Goal: Navigation & Orientation: Go to known website

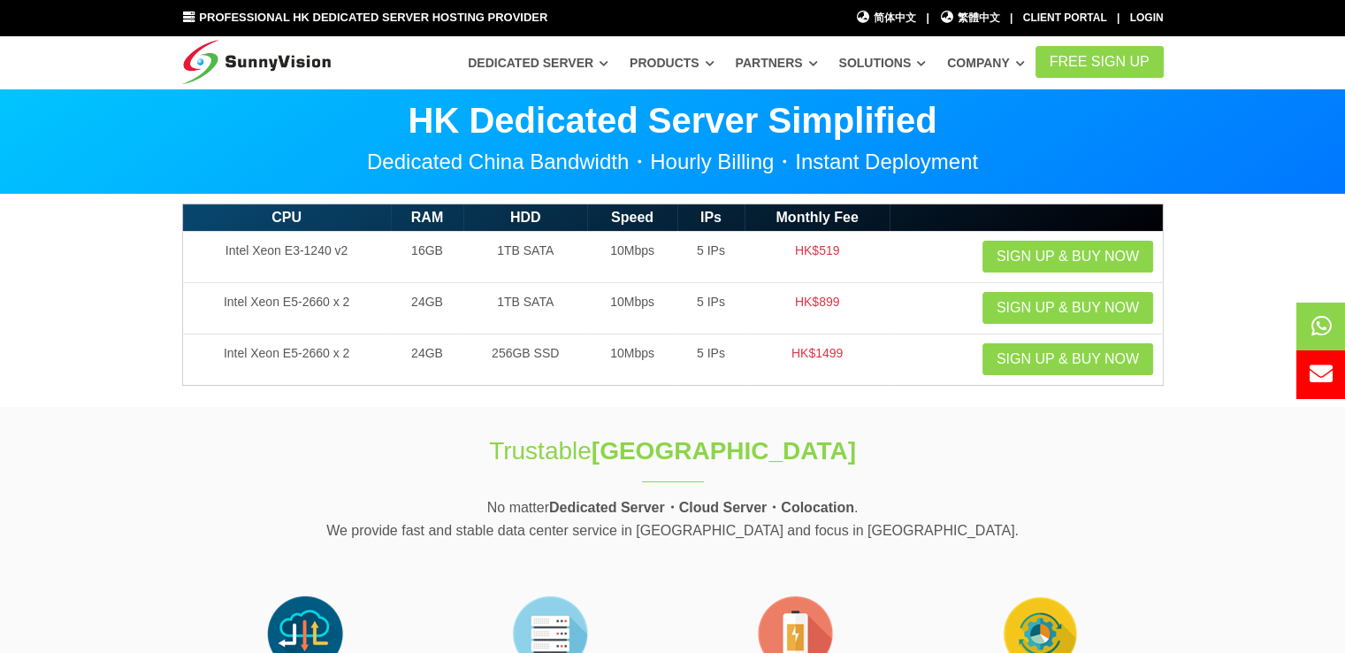
click at [309, 64] on img at bounding box center [256, 58] width 149 height 44
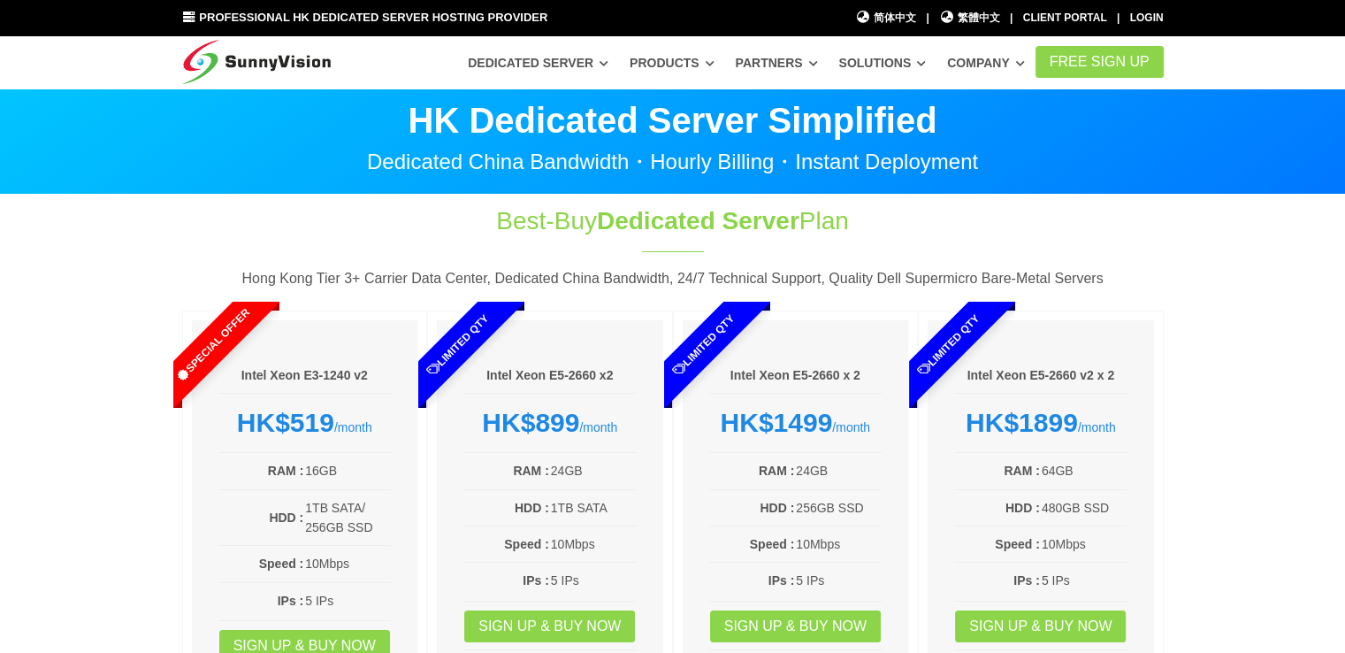
drag, startPoint x: 0, startPoint y: 0, endPoint x: 309, endPoint y: 63, distance: 314.9
click at [309, 63] on img at bounding box center [256, 58] width 149 height 44
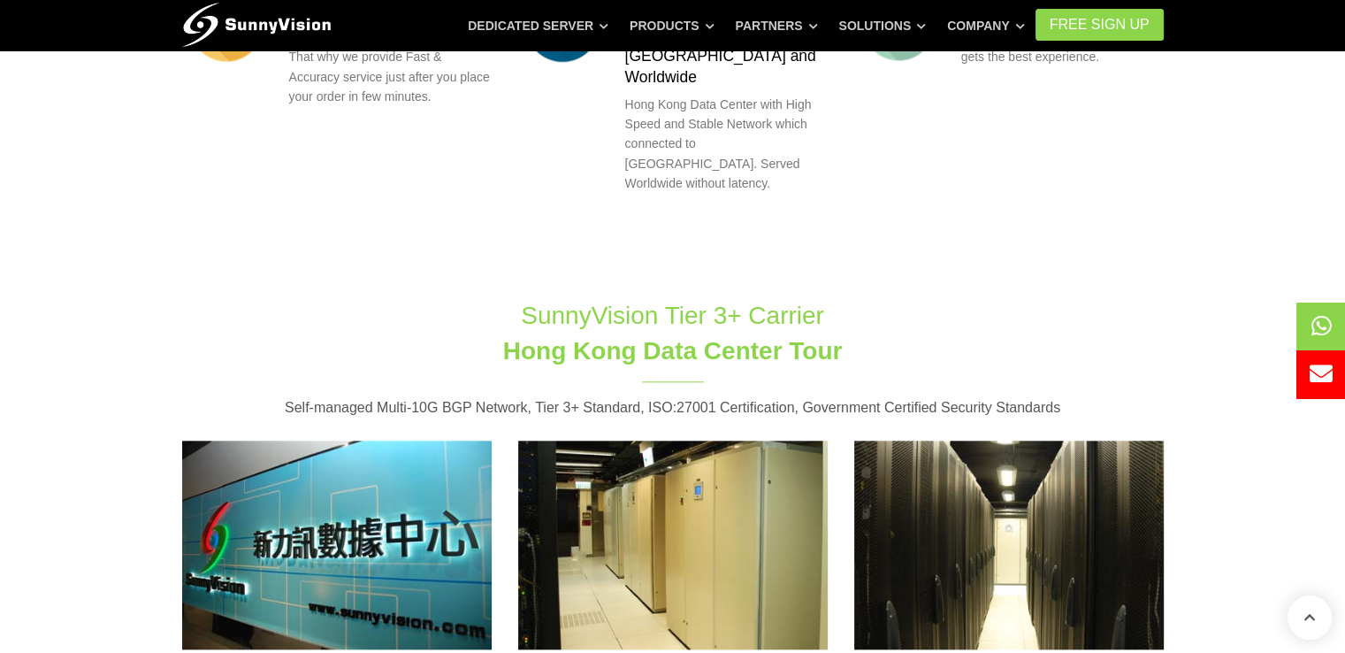
scroll to position [1945, 0]
